Goal: Information Seeking & Learning: Learn about a topic

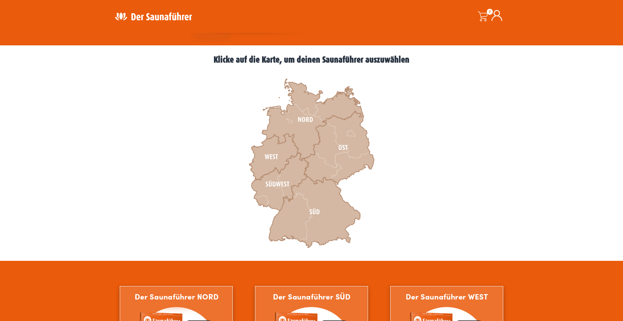
scroll to position [172, 0]
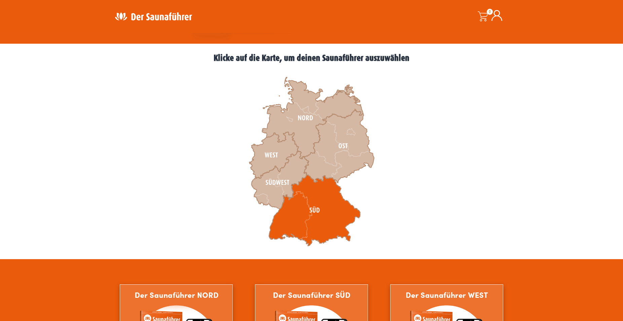
click at [318, 210] on icon at bounding box center [314, 210] width 91 height 71
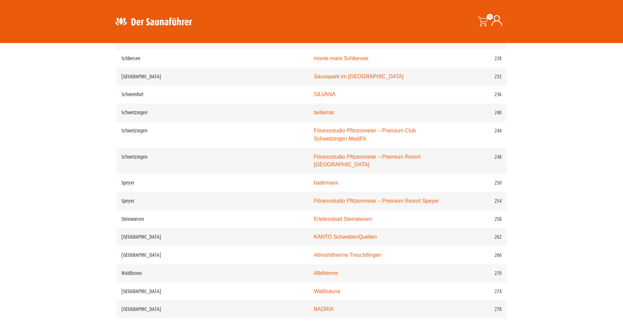
scroll to position [1372, 0]
click at [314, 234] on link "KANTO SchwabenQuellen" at bounding box center [345, 237] width 63 height 6
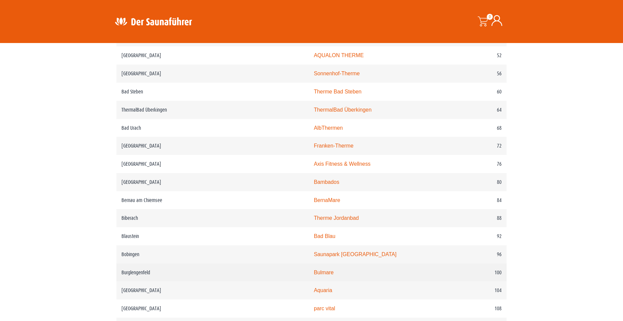
scroll to position [412, 0]
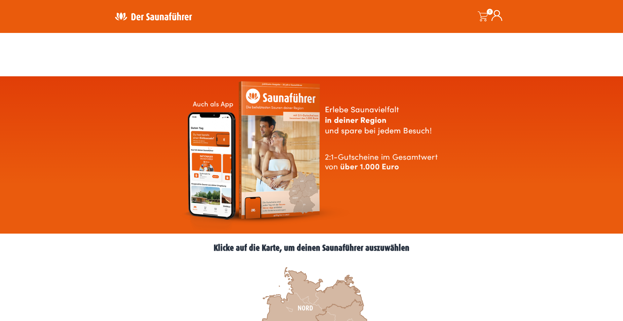
scroll to position [172, 0]
